Goal: Task Accomplishment & Management: Manage account settings

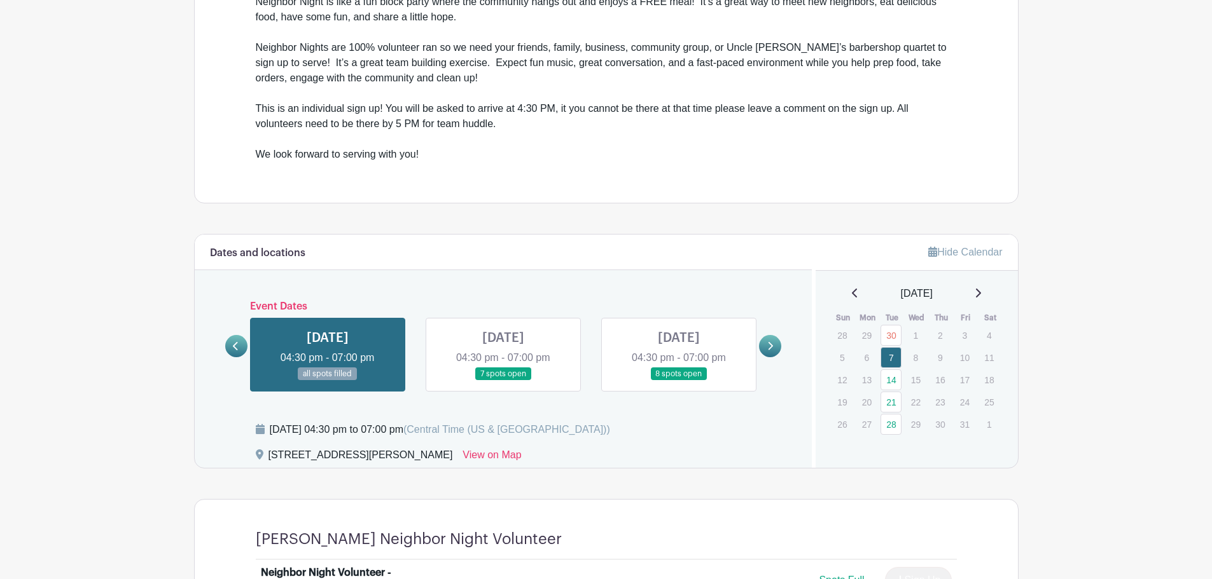
scroll to position [462, 0]
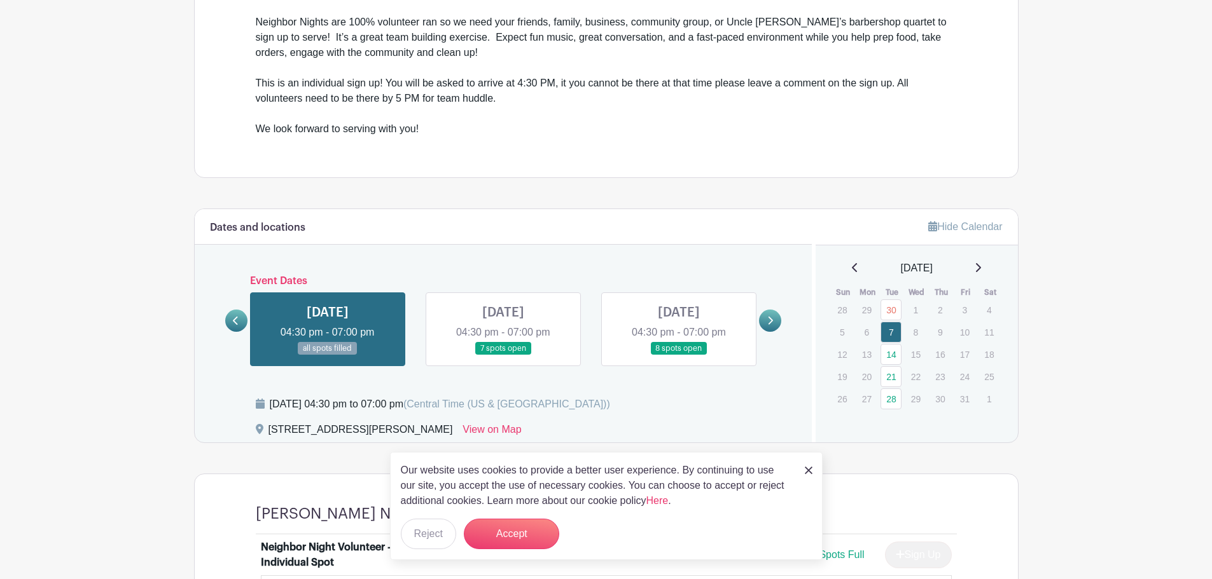
click at [981, 265] on icon at bounding box center [978, 267] width 5 height 9
click at [981, 265] on icon at bounding box center [977, 268] width 6 height 10
click at [852, 266] on icon at bounding box center [855, 268] width 6 height 10
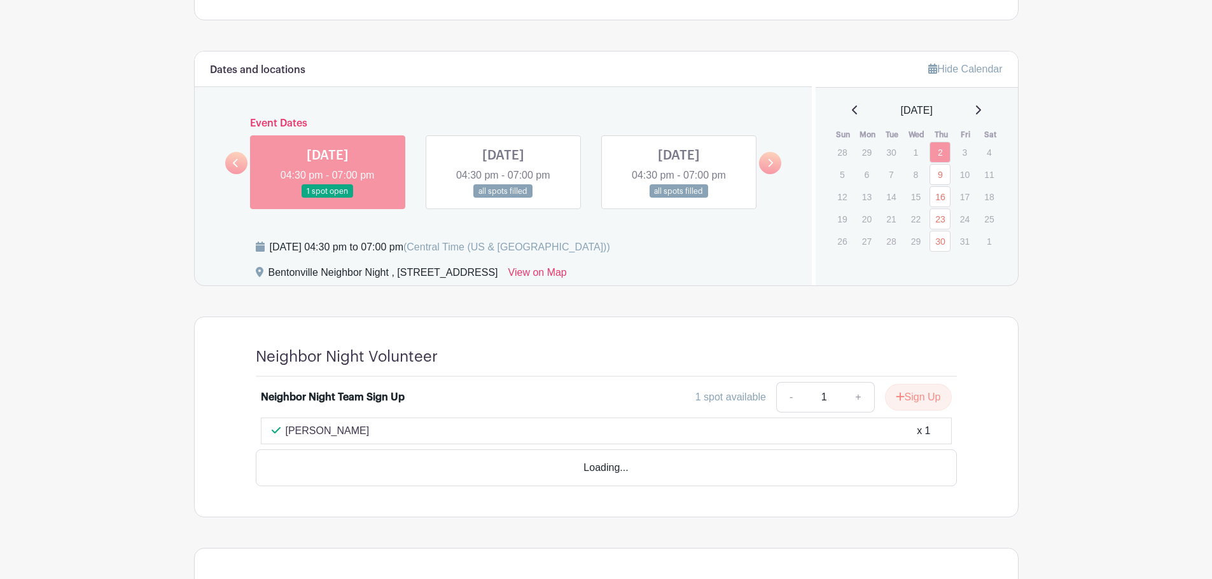
scroll to position [687, 0]
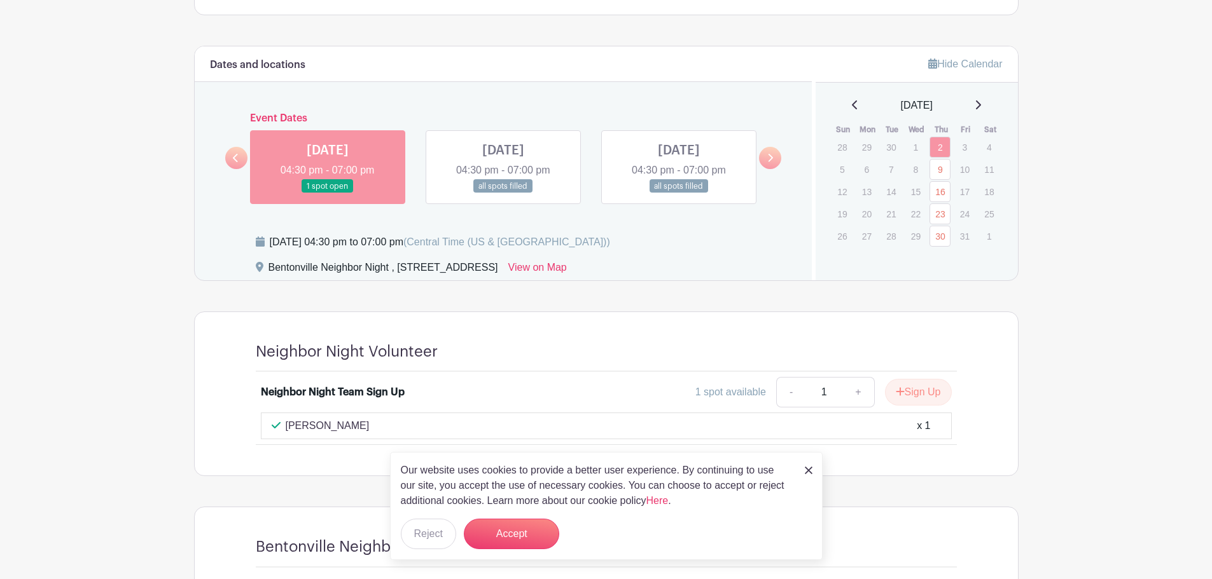
click at [981, 102] on icon at bounding box center [977, 105] width 6 height 10
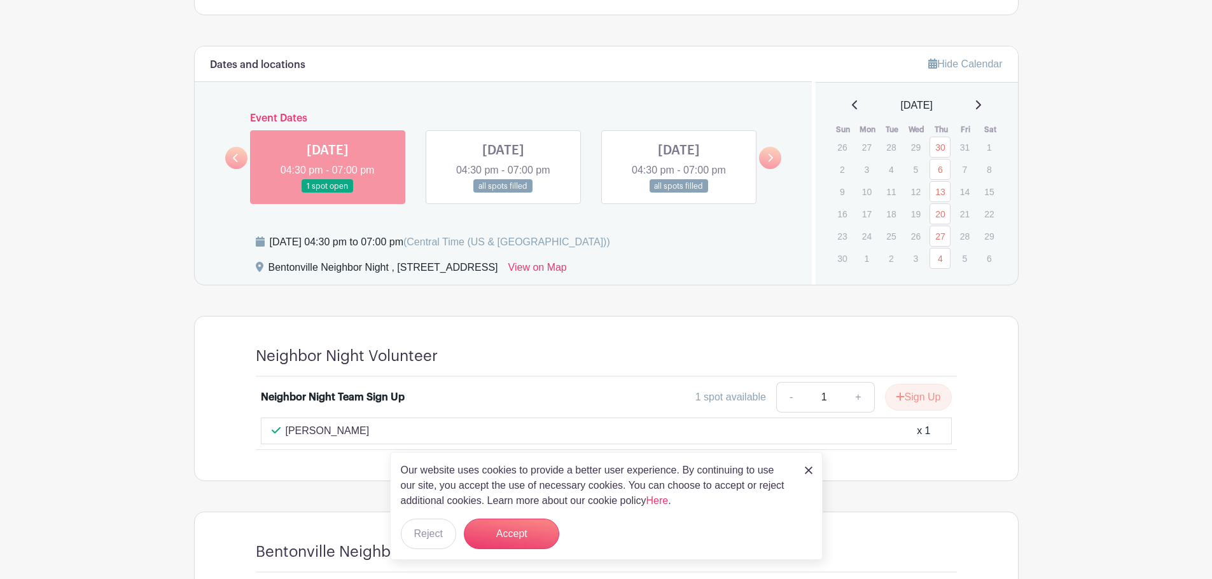
click at [981, 102] on icon at bounding box center [978, 104] width 5 height 9
